Goal: Information Seeking & Learning: Learn about a topic

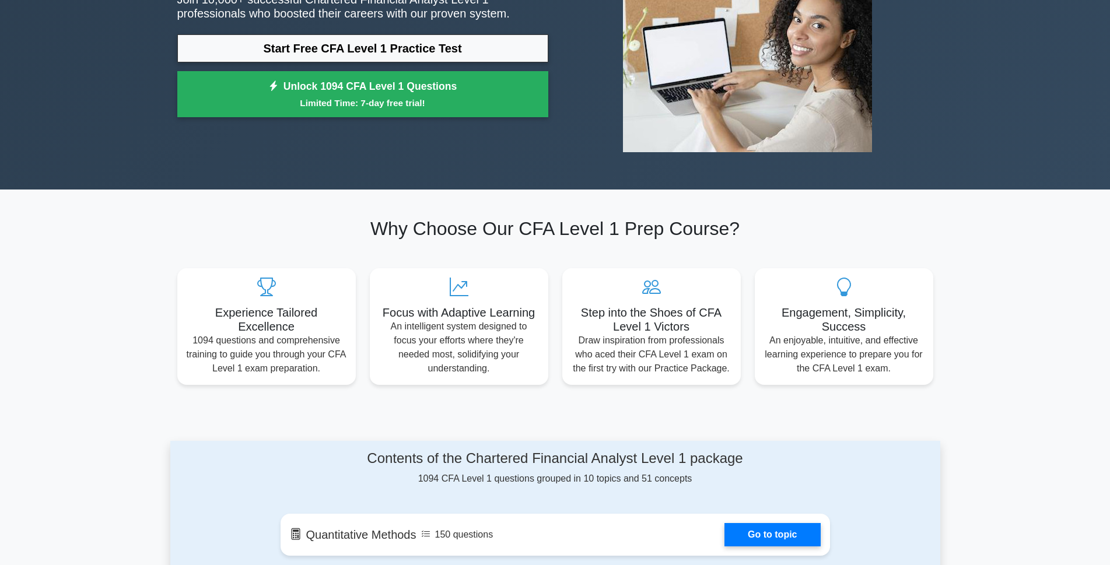
scroll to position [117, 0]
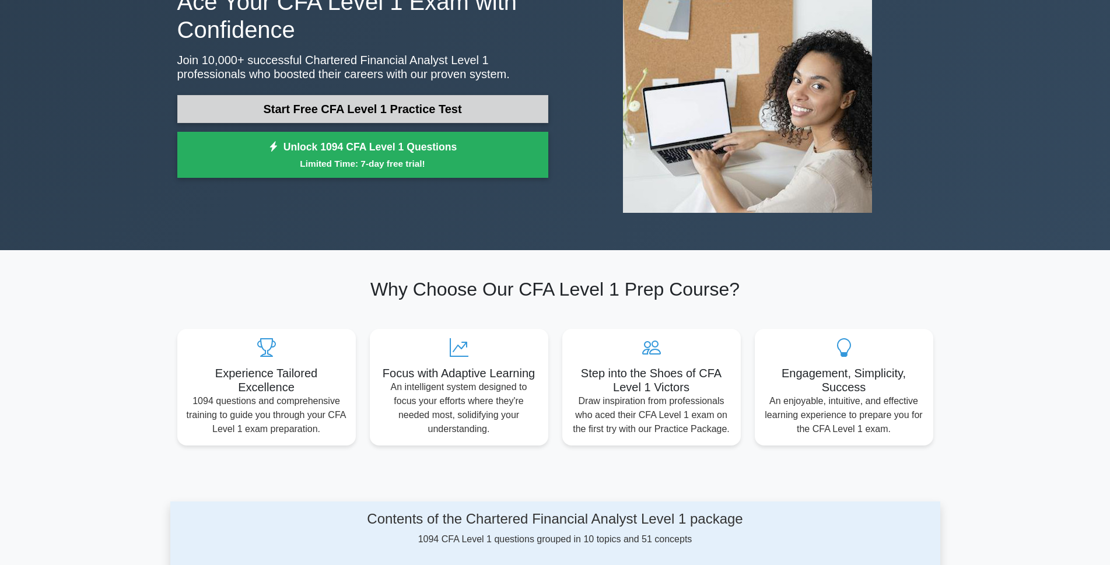
click at [341, 107] on link "Start Free CFA Level 1 Practice Test" at bounding box center [362, 109] width 371 height 28
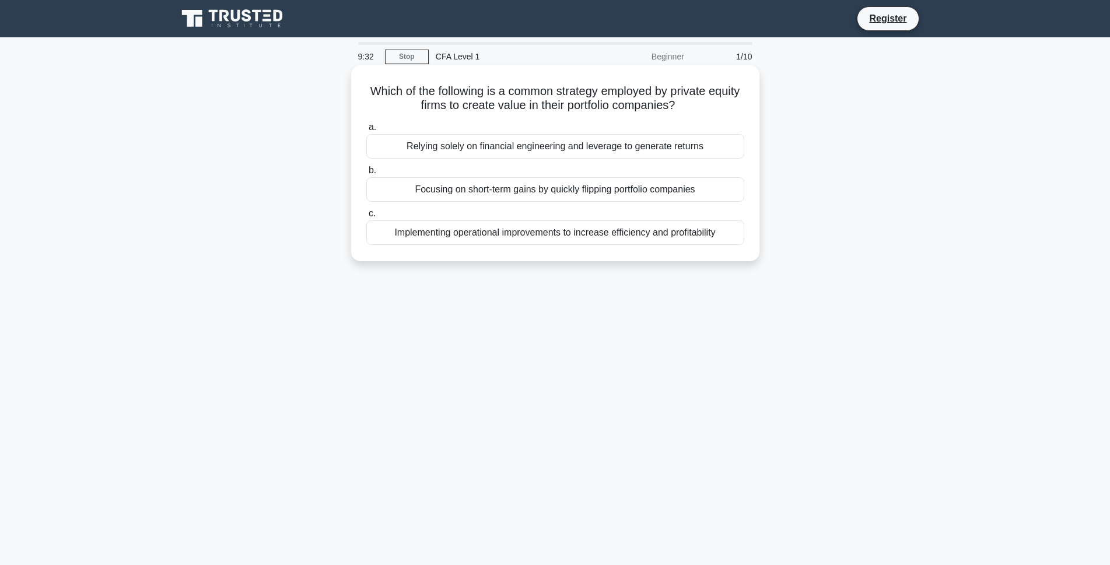
click at [646, 235] on div "Implementing operational improvements to increase efficiency and profitability" at bounding box center [555, 233] width 378 height 25
click at [366, 218] on input "c. Implementing operational improvements to increase efficiency and profitabili…" at bounding box center [366, 214] width 0 height 8
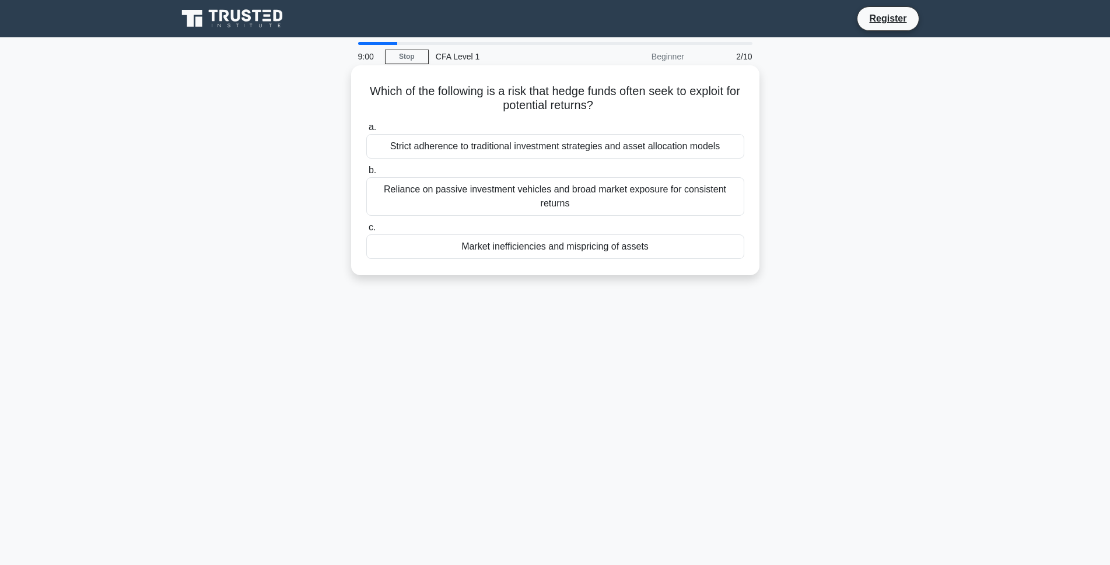
click at [529, 207] on div "Reliance on passive investment vehicles and broad market exposure for consisten…" at bounding box center [555, 196] width 378 height 39
click at [366, 174] on input "b. Reliance on passive investment vehicles and broad market exposure for consis…" at bounding box center [366, 171] width 0 height 8
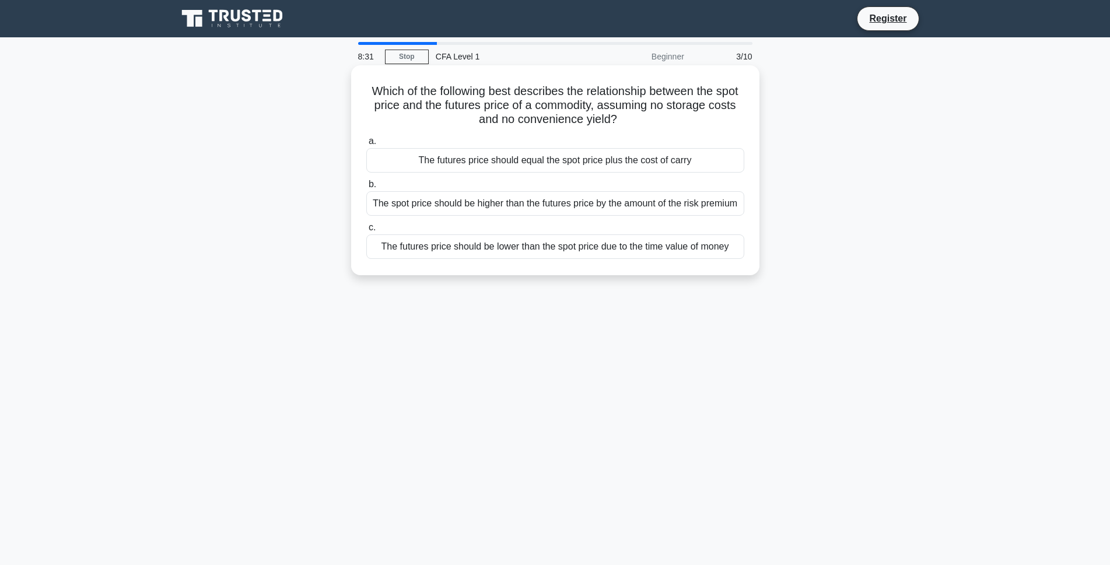
click at [580, 209] on div "The spot price should be higher than the futures price by the amount of the ris…" at bounding box center [555, 203] width 378 height 25
click at [366, 188] on input "b. The spot price should be higher than the futures price by the amount of the …" at bounding box center [366, 185] width 0 height 8
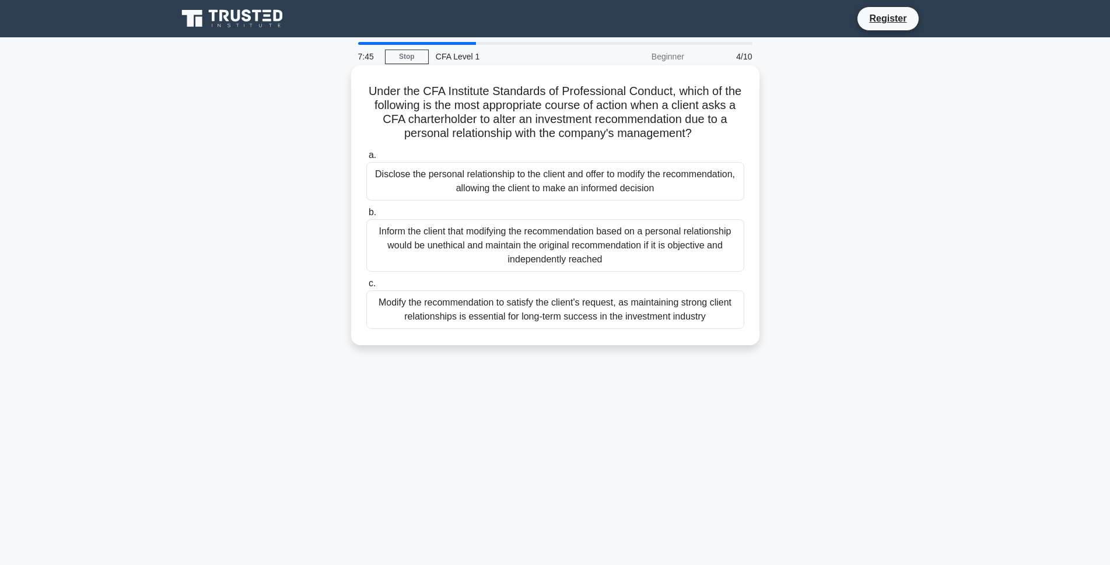
click at [522, 173] on div "Disclose the personal relationship to the client and offer to modify the recomm…" at bounding box center [555, 181] width 378 height 39
click at [366, 159] on input "a. Disclose the personal relationship to the client and offer to modify the rec…" at bounding box center [366, 156] width 0 height 8
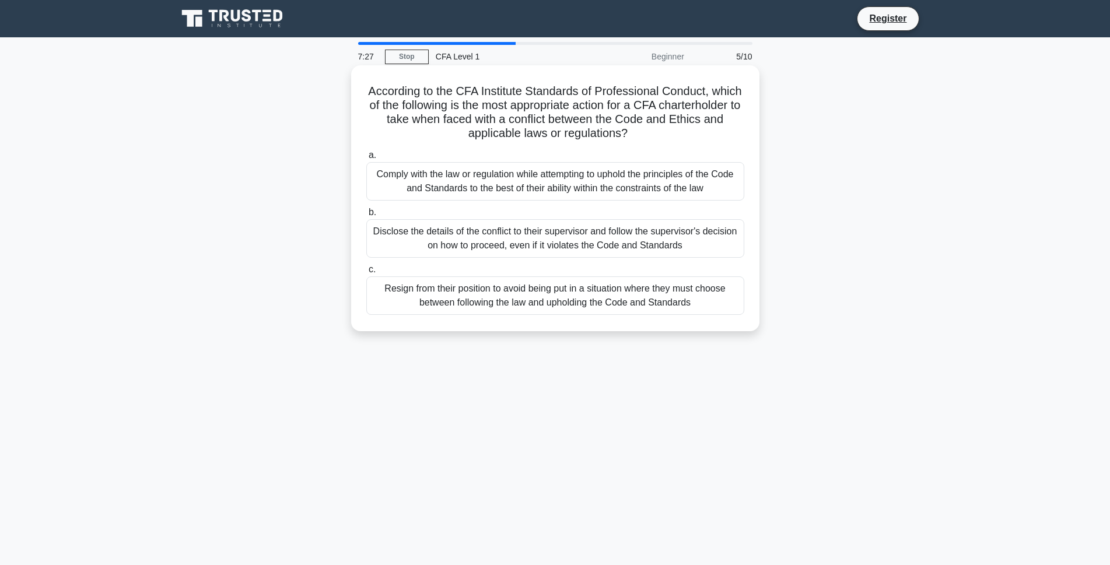
click at [657, 181] on div "Comply with the law or regulation while attempting to uphold the principles of …" at bounding box center [555, 181] width 378 height 39
click at [366, 159] on input "a. Comply with the law or regulation while attempting to uphold the principles …" at bounding box center [366, 156] width 0 height 8
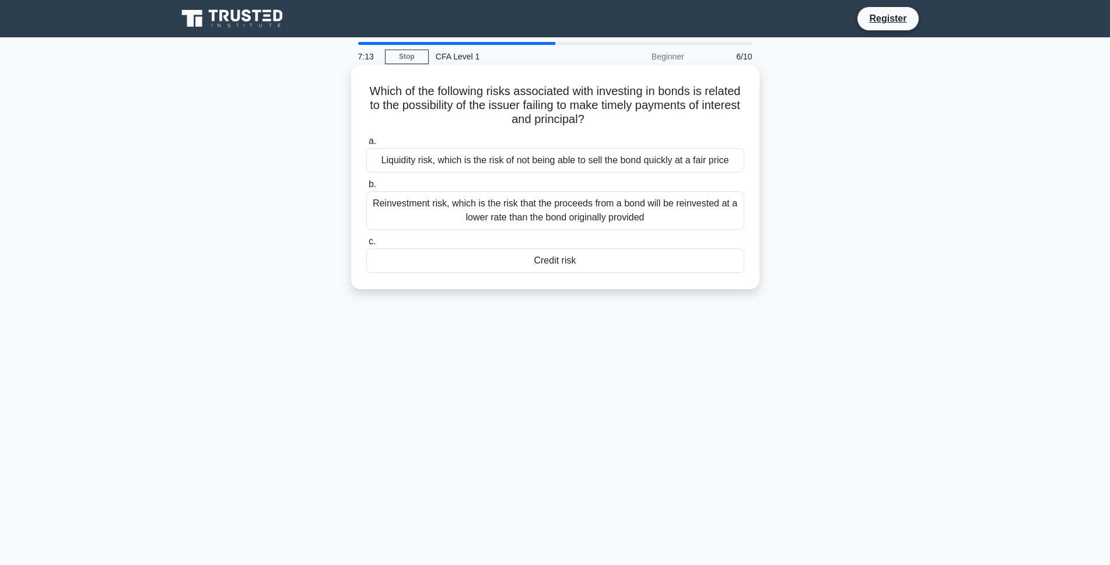
click at [620, 260] on div "Credit risk" at bounding box center [555, 261] width 378 height 25
click at [366, 246] on input "c. Credit risk" at bounding box center [366, 242] width 0 height 8
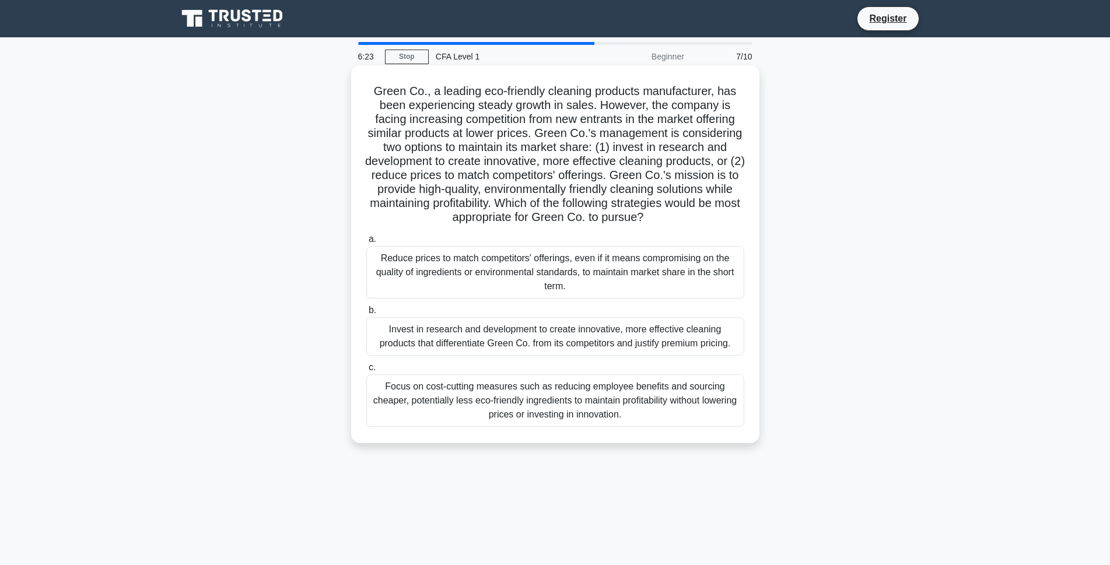
click at [596, 341] on div "Invest in research and development to create innovative, more effective cleanin…" at bounding box center [555, 336] width 378 height 39
click at [366, 314] on input "b. Invest in research and development to create innovative, more effective clea…" at bounding box center [366, 311] width 0 height 8
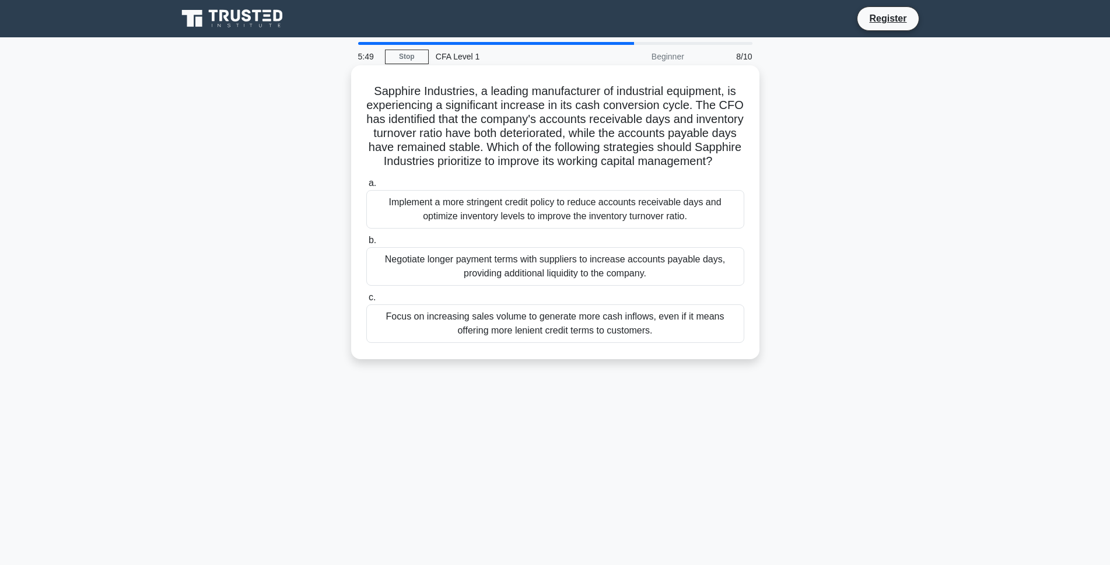
click at [481, 229] on div "Implement a more stringent credit policy to reduce accounts receivable days and…" at bounding box center [555, 209] width 378 height 39
click at [366, 187] on input "a. Implement a more stringent credit policy to reduce accounts receivable days …" at bounding box center [366, 184] width 0 height 8
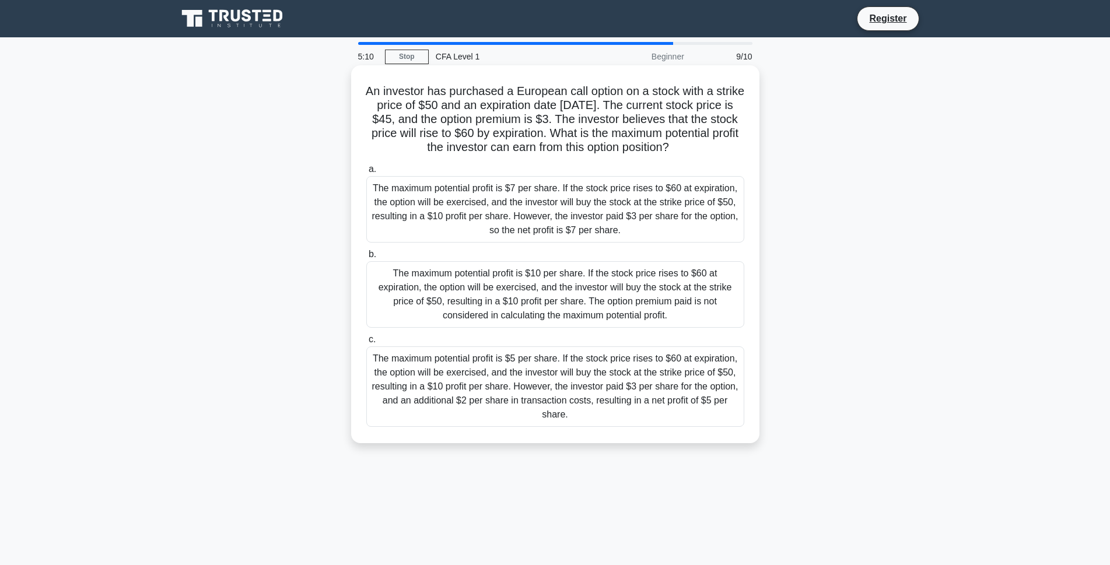
click at [618, 228] on div "The maximum potential profit is $7 per share. If the stock price rises to $60 a…" at bounding box center [555, 209] width 378 height 67
click at [366, 173] on input "a. The maximum potential profit is $7 per share. If the stock price rises to $6…" at bounding box center [366, 170] width 0 height 8
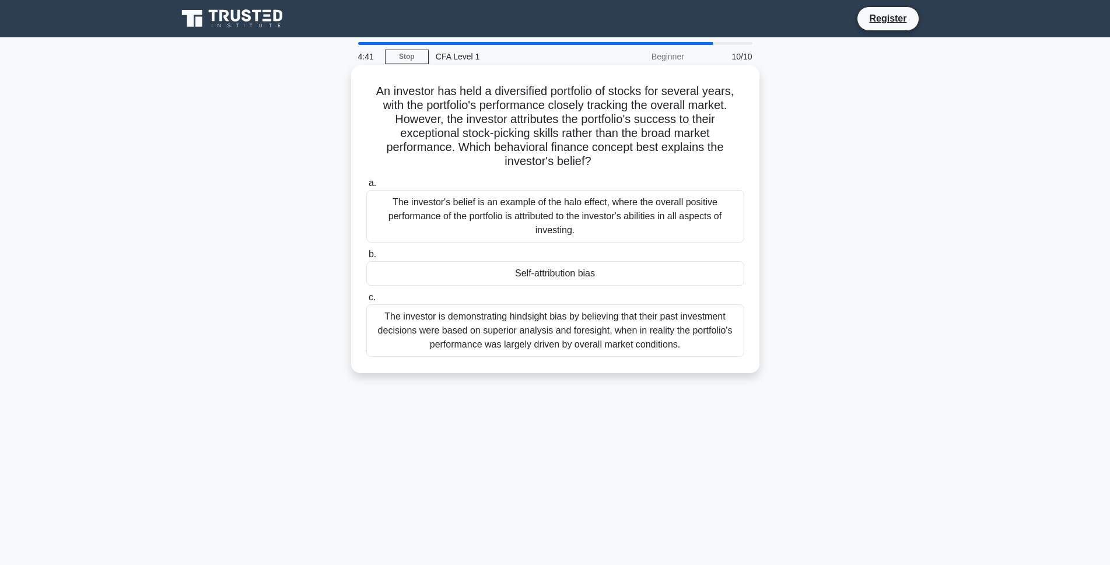
click at [579, 330] on div "The investor is demonstrating hindsight bias by believing that their past inves…" at bounding box center [555, 331] width 378 height 53
click at [366, 302] on input "c. The investor is demonstrating hindsight bias by believing that their past in…" at bounding box center [366, 298] width 0 height 8
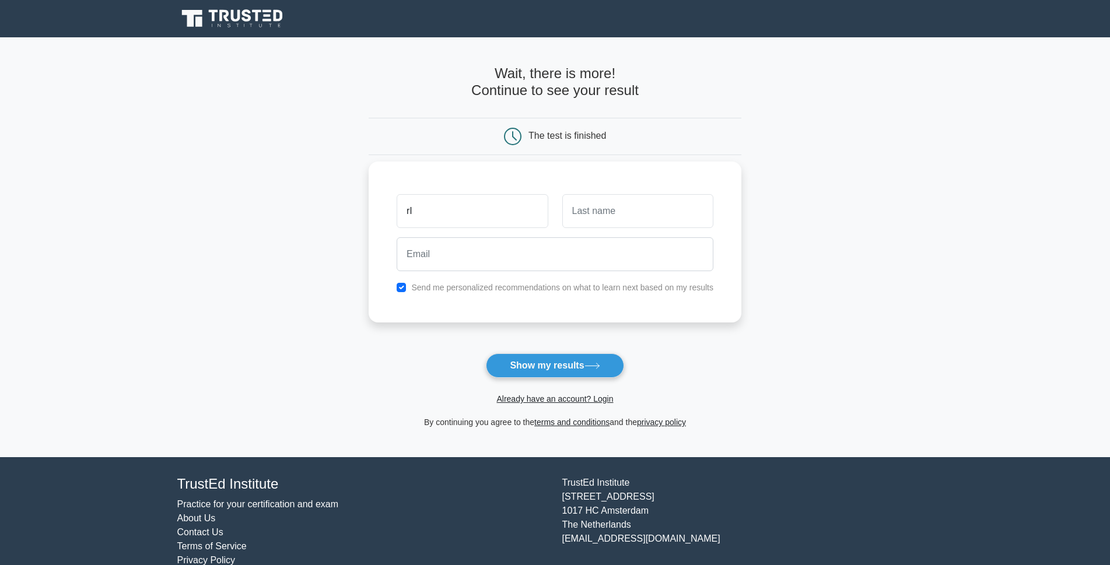
type input "r"
type input "[PERSON_NAME]"
type input "Buhian"
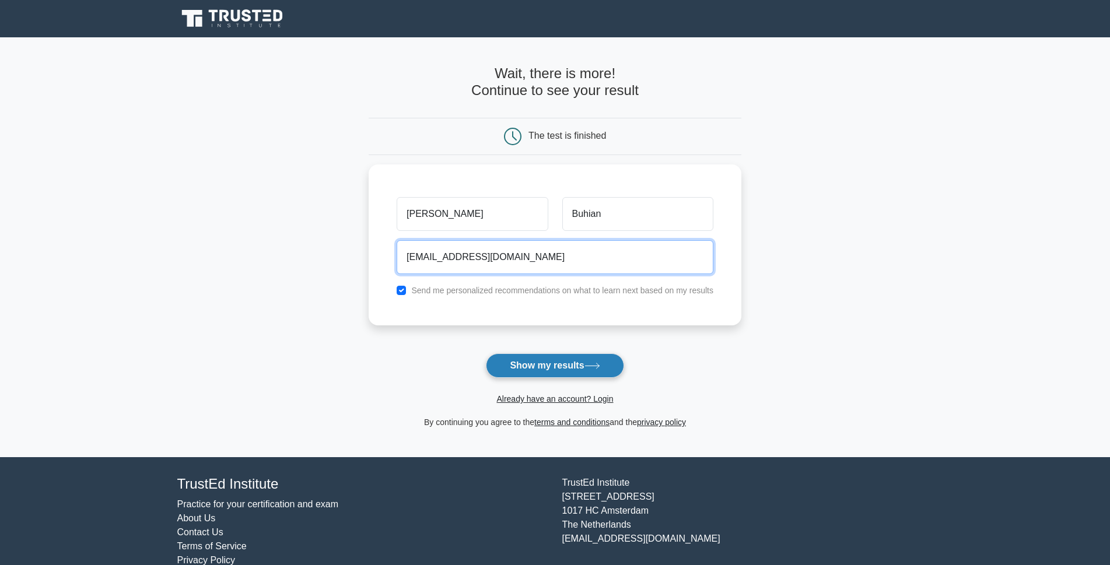
type input "chianbuhian@gmail.com"
click at [554, 372] on button "Show my results" at bounding box center [555, 366] width 138 height 25
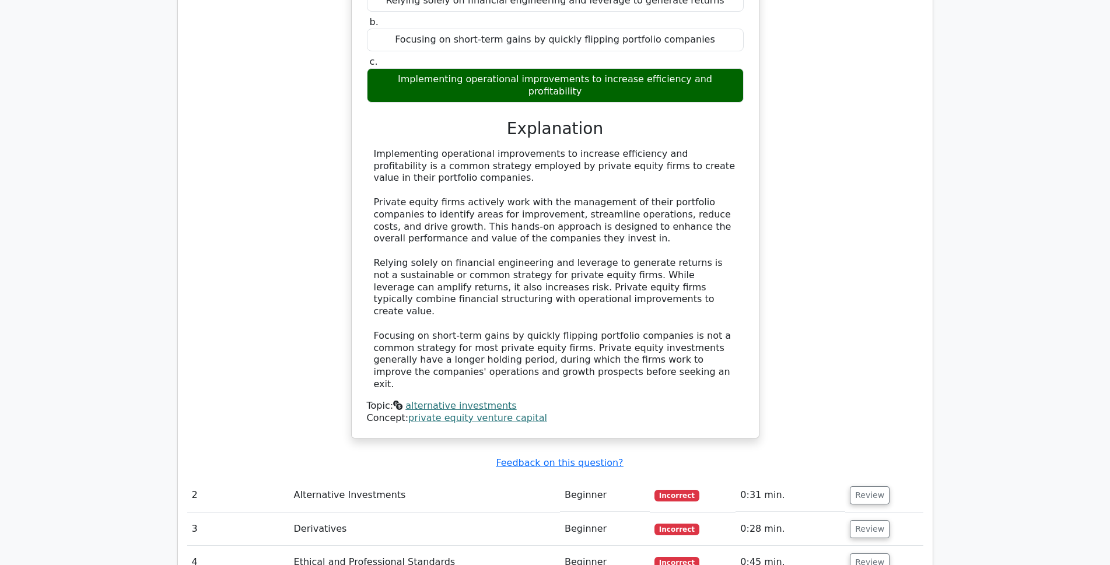
scroll to position [1108, 0]
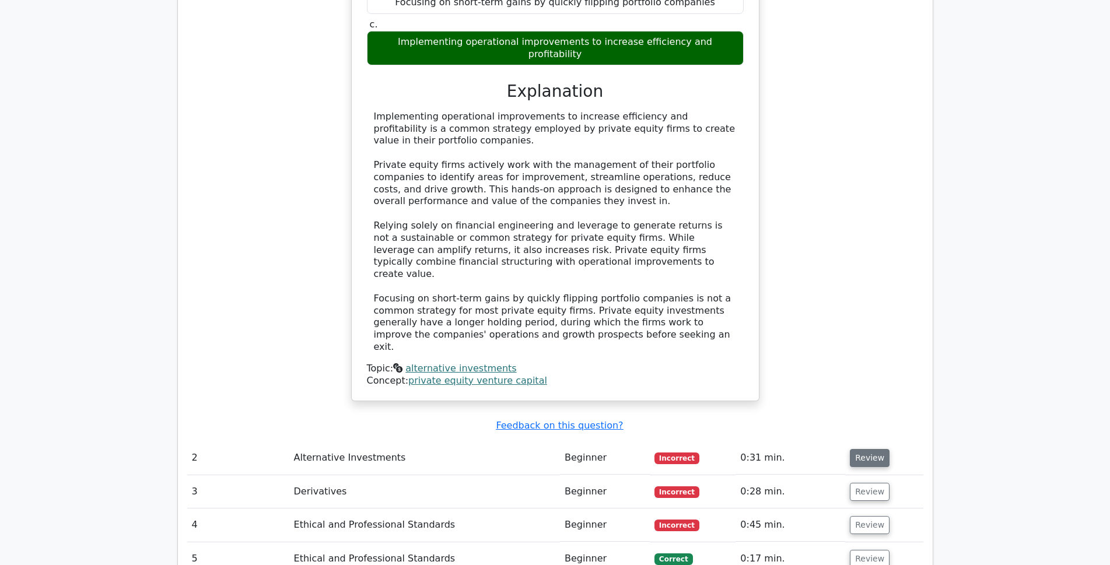
click at [860, 449] on button "Review" at bounding box center [870, 458] width 40 height 18
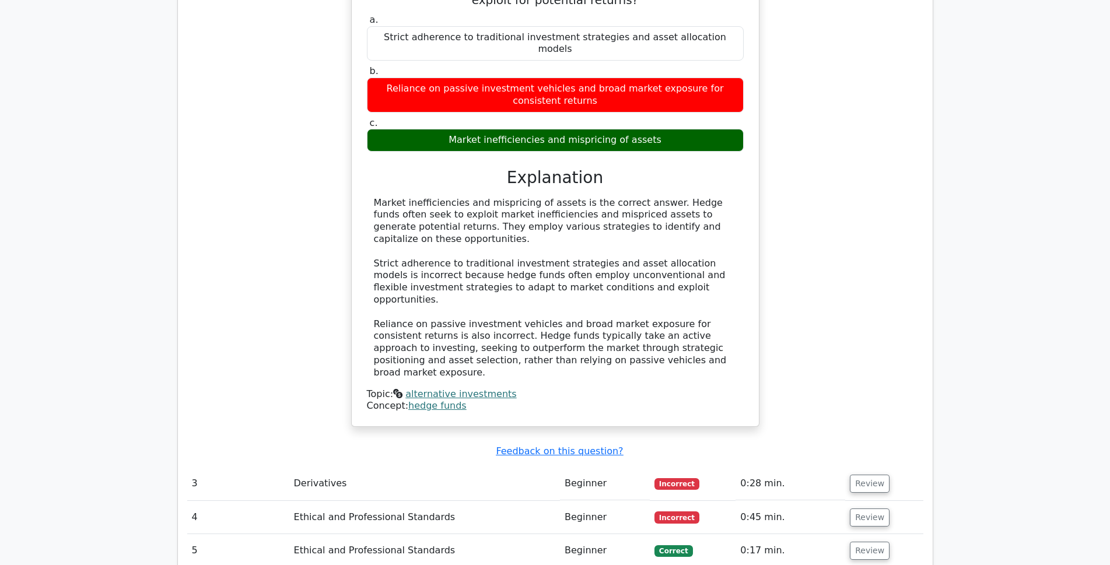
scroll to position [1633, 0]
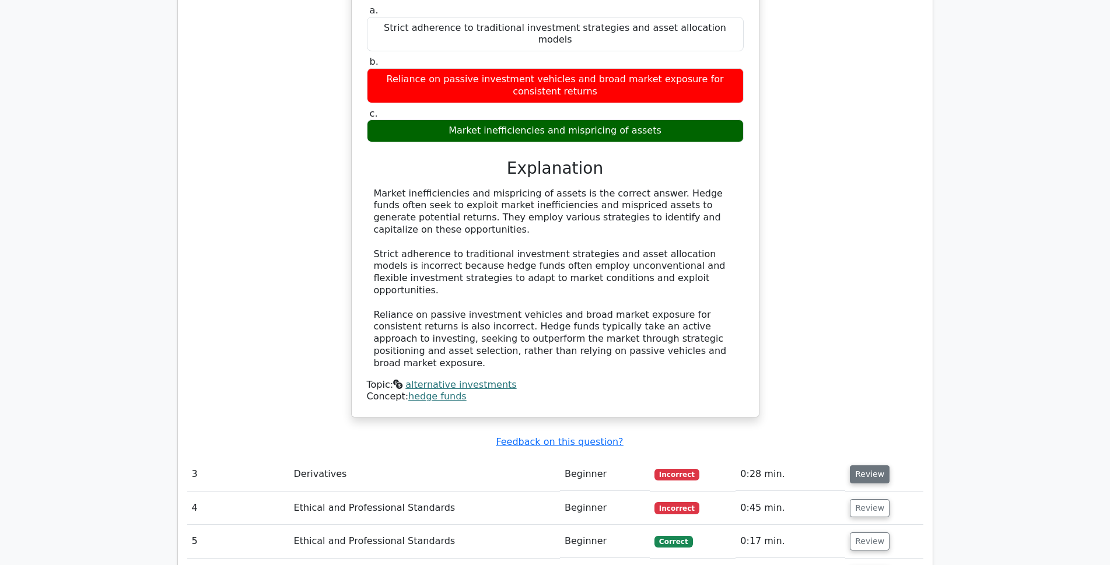
click at [863, 466] on button "Review" at bounding box center [870, 475] width 40 height 18
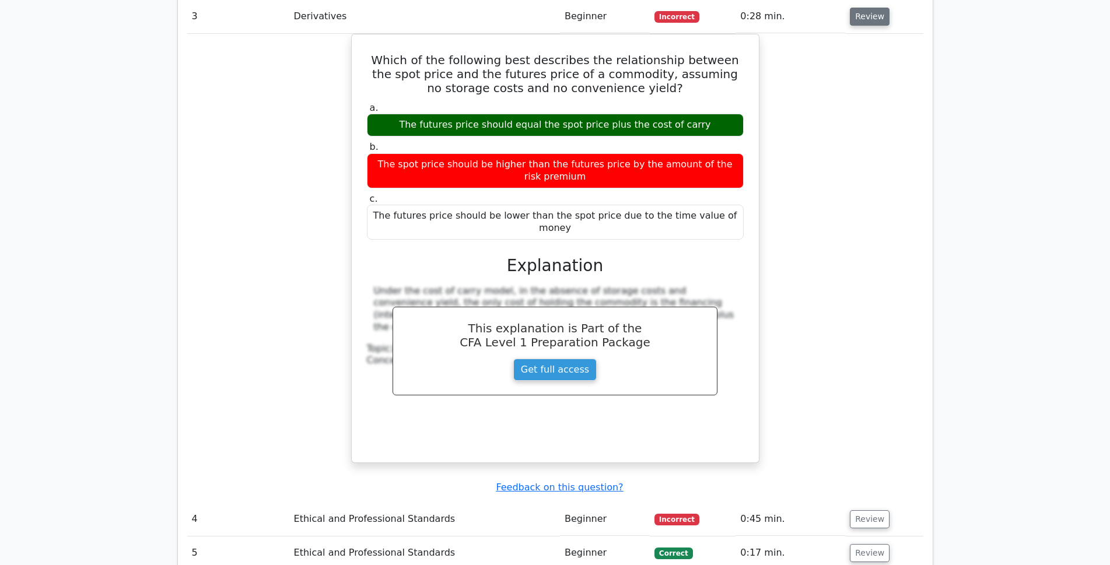
scroll to position [2100, 0]
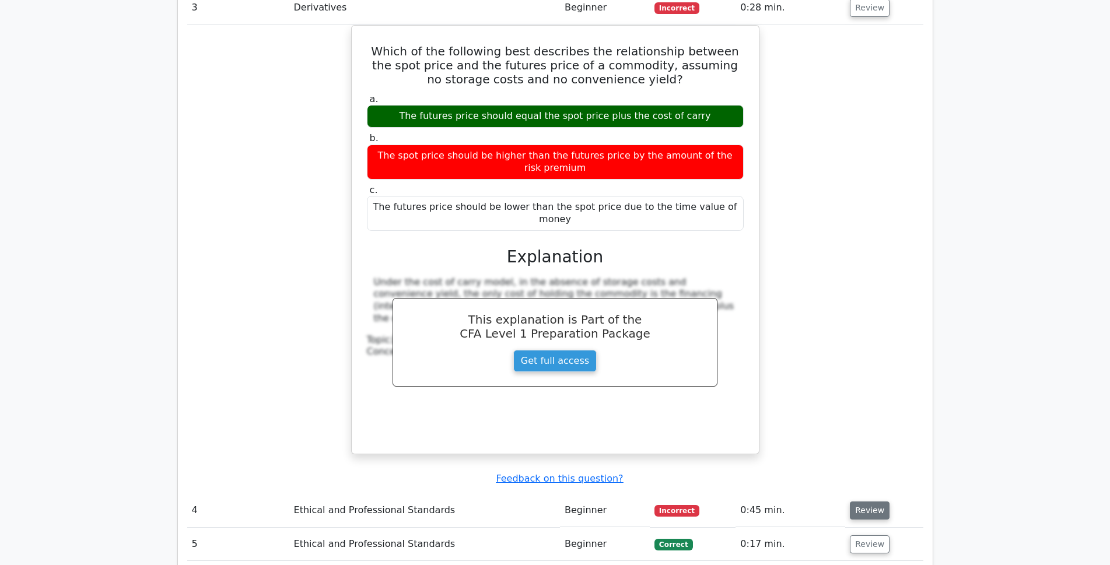
click at [863, 502] on button "Review" at bounding box center [870, 511] width 40 height 18
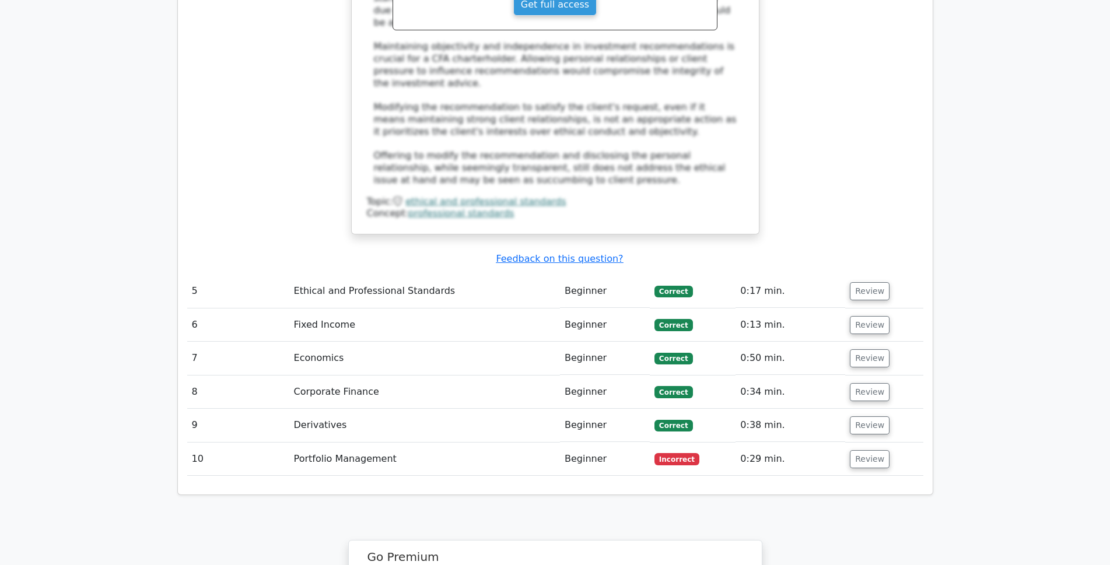
scroll to position [3034, 0]
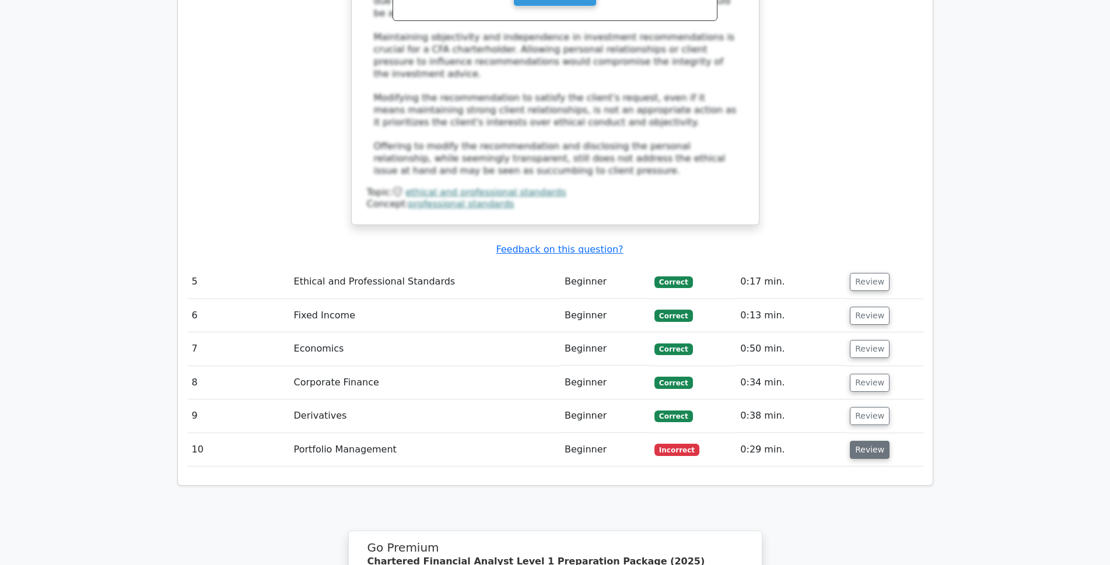
click at [872, 441] on button "Review" at bounding box center [870, 450] width 40 height 18
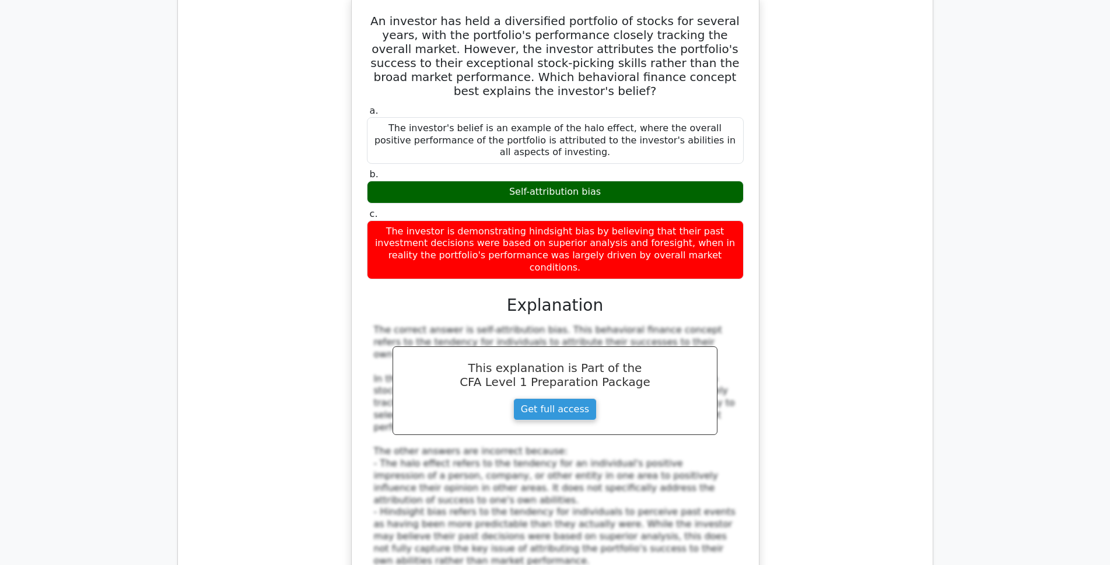
scroll to position [3559, 0]
